Goal: Navigation & Orientation: Find specific page/section

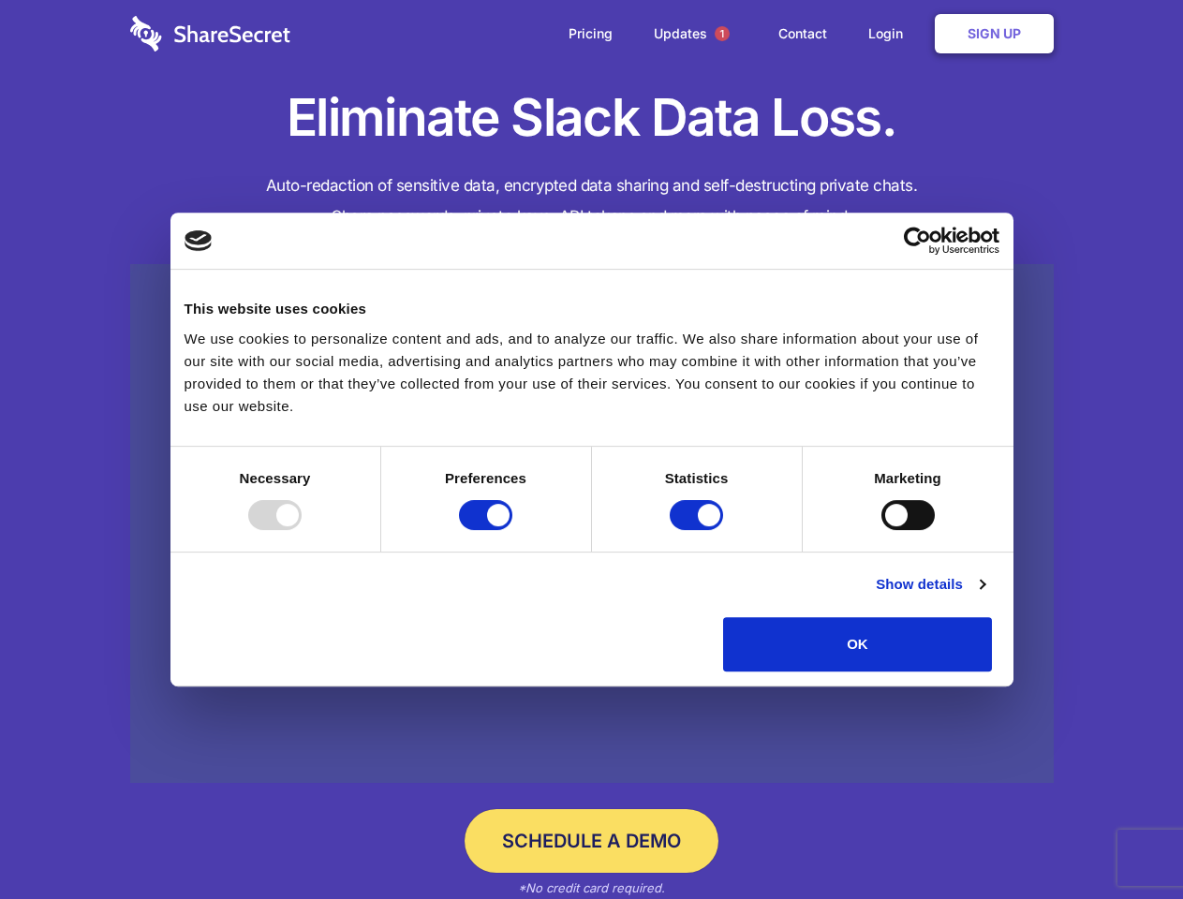
click at [302, 530] on div at bounding box center [274, 515] width 53 height 30
click at [513, 530] on input "Preferences" at bounding box center [485, 515] width 53 height 30
checkbox input "false"
click at [699, 530] on input "Statistics" at bounding box center [696, 515] width 53 height 30
checkbox input "false"
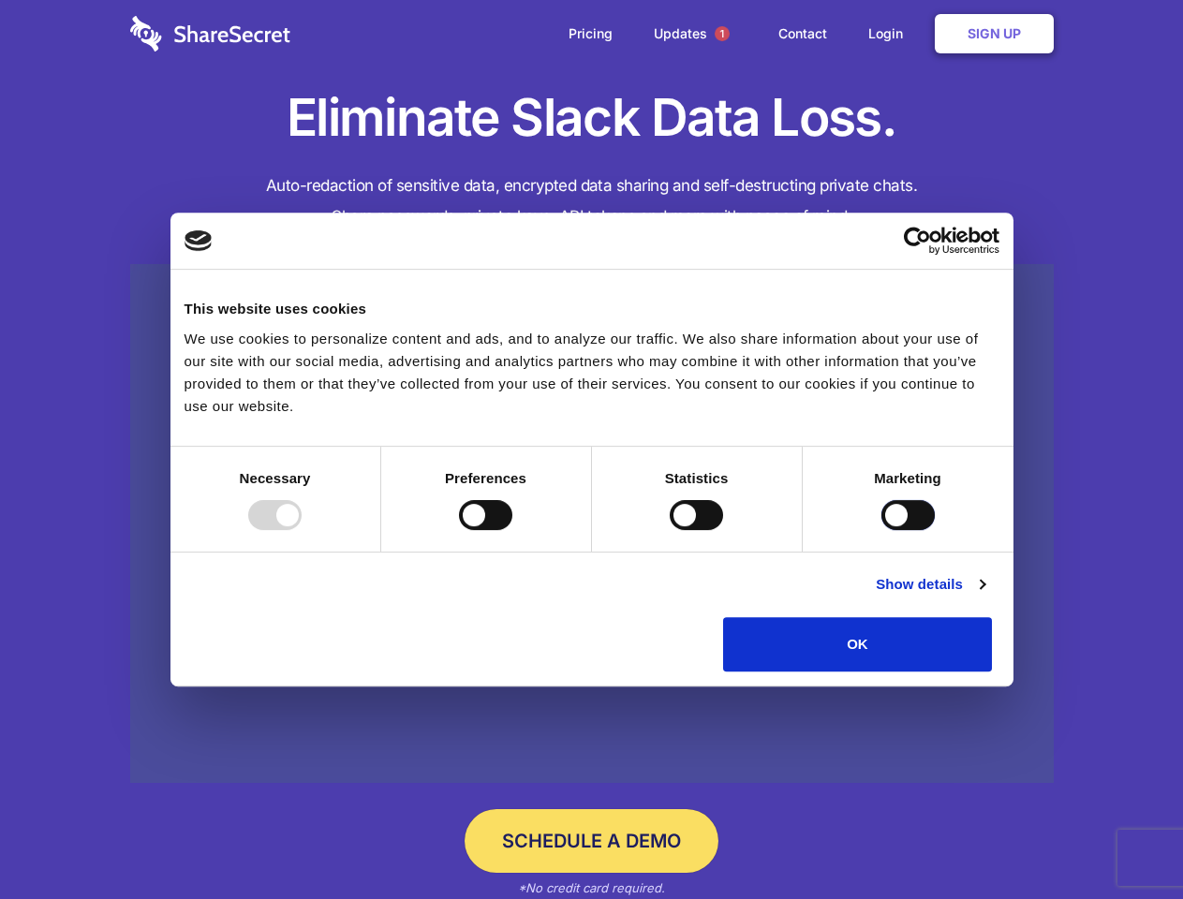
click at [882, 530] on input "Marketing" at bounding box center [908, 515] width 53 height 30
checkbox input "true"
click at [985, 596] on link "Show details" at bounding box center [930, 584] width 109 height 22
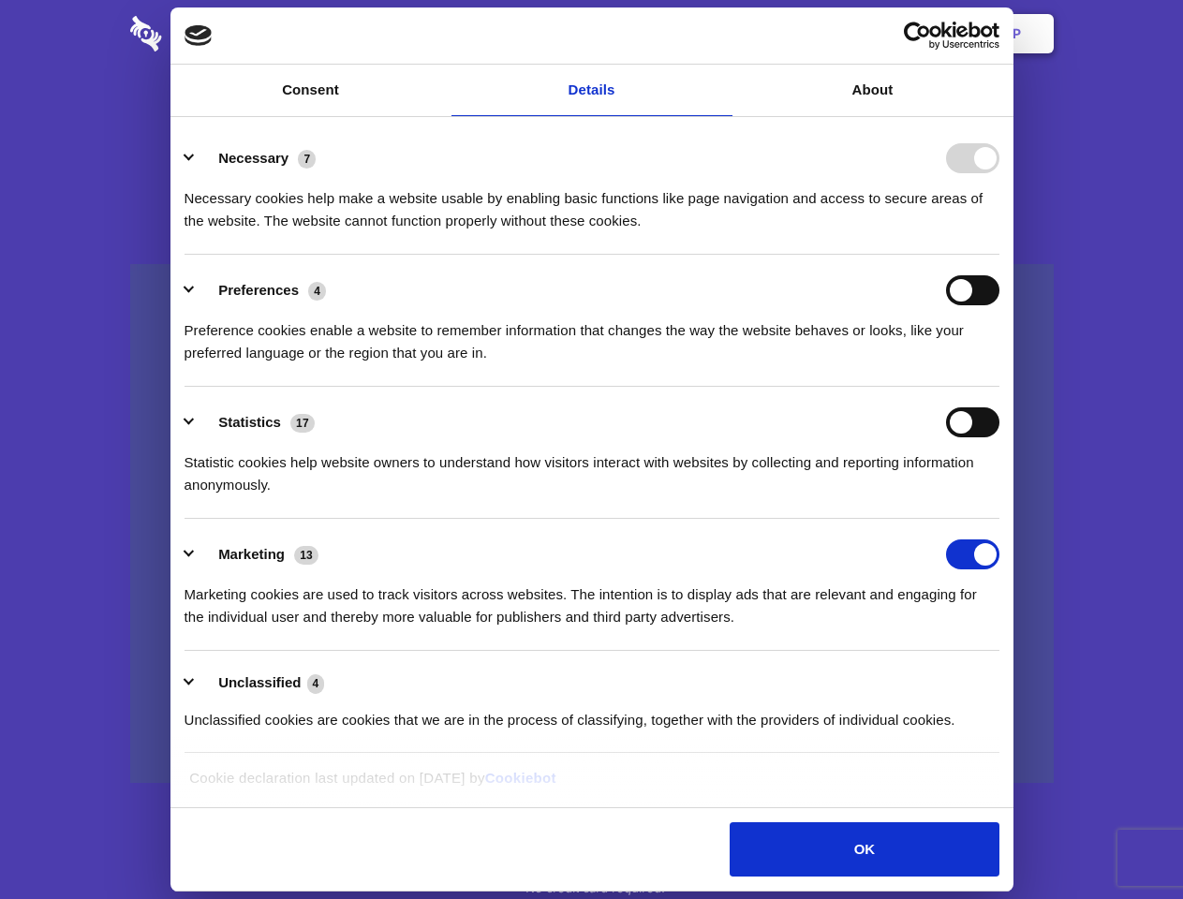
click at [1000, 255] on li "Necessary 7 Necessary cookies help make a website usable by enabling basic func…" at bounding box center [592, 189] width 815 height 132
click at [721, 34] on span "1" at bounding box center [722, 33] width 15 height 15
